Goal: Navigation & Orientation: Find specific page/section

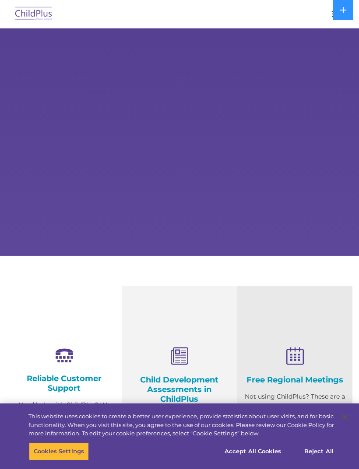
select select "MEDIUM"
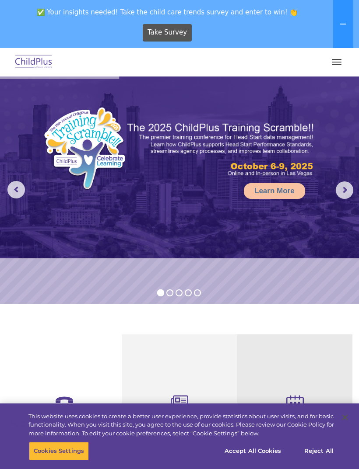
click at [328, 67] on button "button" at bounding box center [336, 62] width 18 height 14
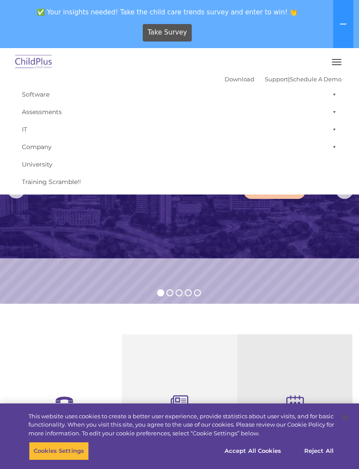
click at [28, 131] on link "IT" at bounding box center [179, 129] width 324 height 17
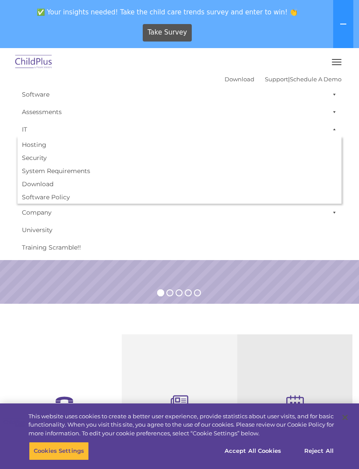
click at [49, 184] on link "Download" at bounding box center [179, 184] width 324 height 13
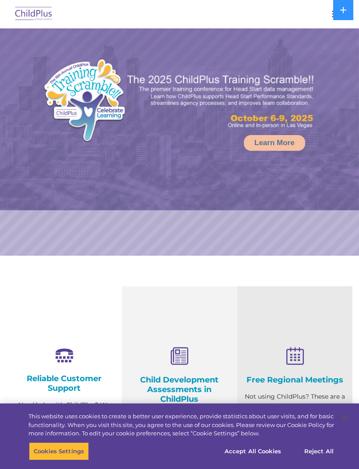
select select "MEDIUM"
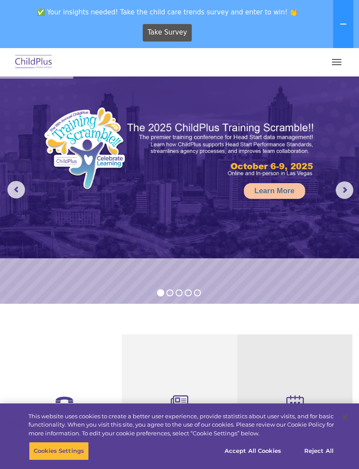
click at [337, 58] on button "button" at bounding box center [336, 62] width 18 height 14
